Goal: Information Seeking & Learning: Check status

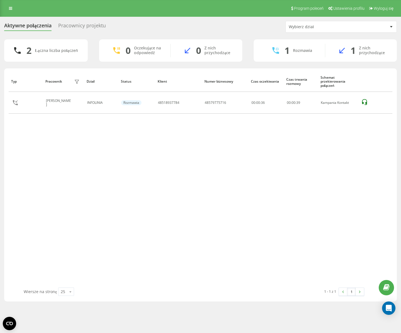
click at [87, 25] on div "Pracownicy projektu" at bounding box center [82, 27] width 48 height 9
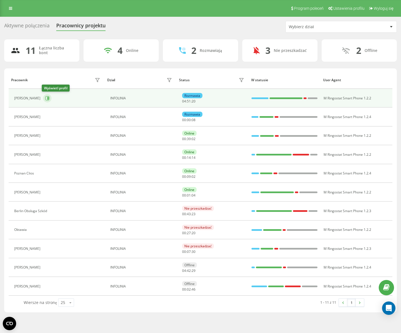
click at [45, 98] on icon at bounding box center [47, 98] width 4 height 4
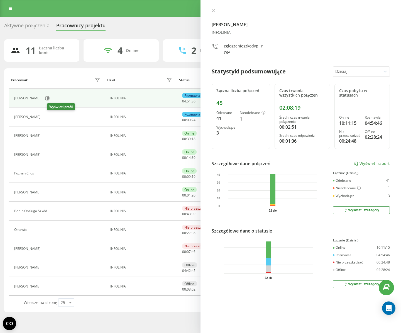
click at [48, 117] on icon at bounding box center [47, 116] width 1 height 3
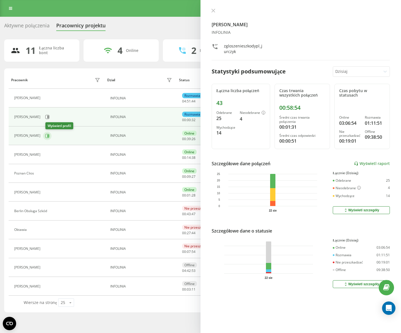
click at [49, 136] on icon at bounding box center [47, 136] width 4 height 4
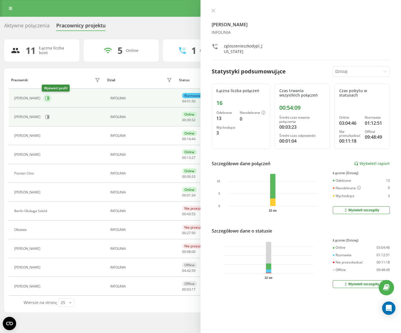
click at [45, 97] on icon at bounding box center [47, 98] width 4 height 4
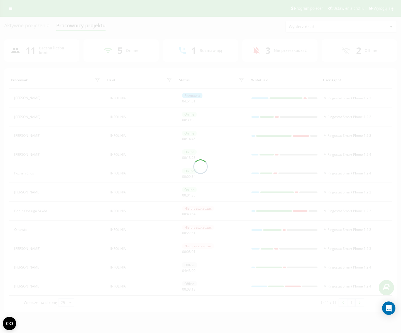
click at [29, 26] on div at bounding box center [200, 166] width 401 height 333
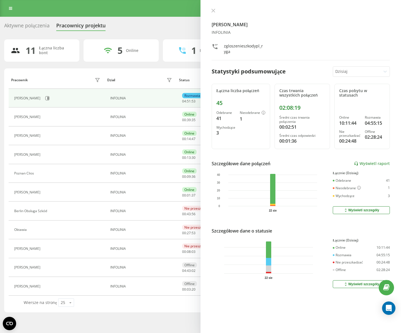
click at [29, 26] on div "Aktywne połączenia" at bounding box center [26, 27] width 45 height 9
